Goal: Information Seeking & Learning: Learn about a topic

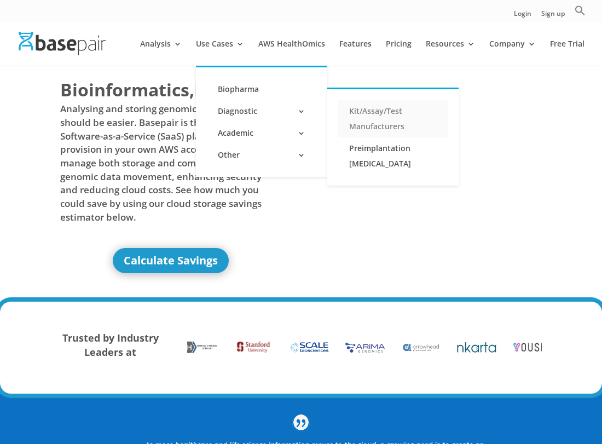
click at [360, 108] on link "Kit/Assay/Test Manufacturers" at bounding box center [392, 118] width 109 height 37
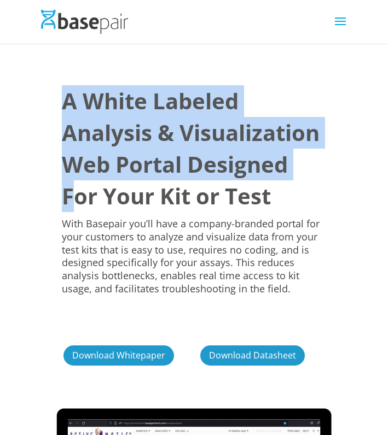
drag, startPoint x: 257, startPoint y: 212, endPoint x: 49, endPoint y: 95, distance: 238.8
click at [49, 95] on div "A White Labeled Analysis & Visualization Web Portal Designed For Your Kit or Te…" at bounding box center [194, 227] width 295 height 346
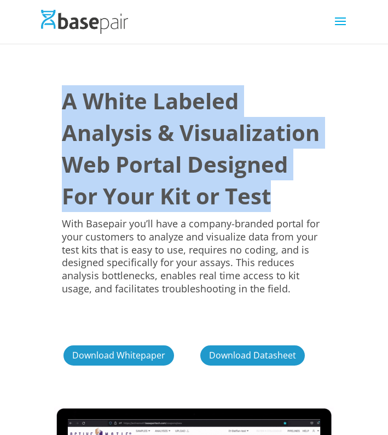
drag, startPoint x: 49, startPoint y: 95, endPoint x: 255, endPoint y: 230, distance: 246.6
click at [255, 230] on div "A White Labeled Analysis & Visualization Web Portal Designed For Your Kit or Te…" at bounding box center [194, 227] width 295 height 346
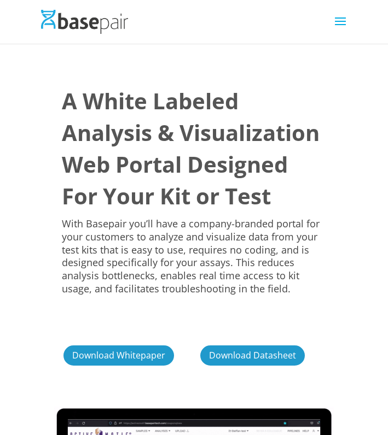
click at [177, 295] on span "With Basepair you’ll have a company-branded portal for your customers to analyz…" at bounding box center [191, 256] width 258 height 78
